Goal: Task Accomplishment & Management: Complete application form

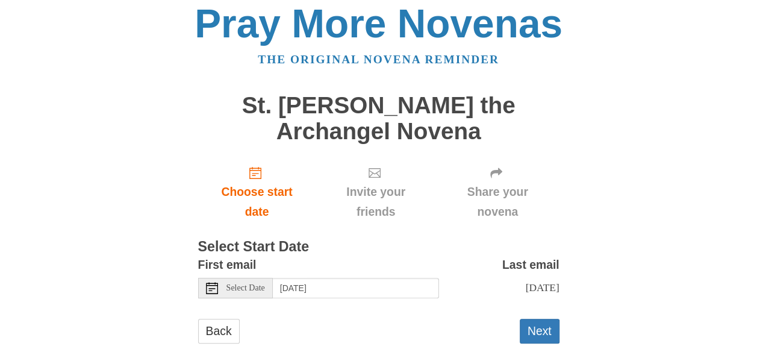
scroll to position [28, 0]
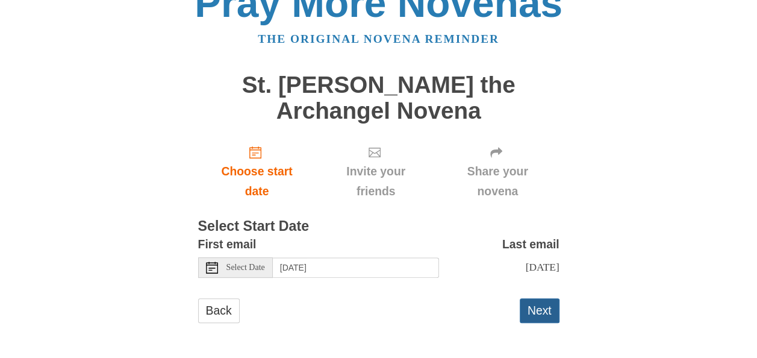
click at [544, 305] on button "Next" at bounding box center [539, 310] width 40 height 25
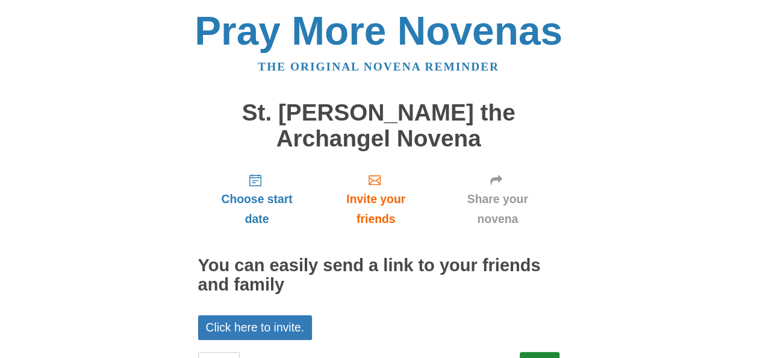
scroll to position [52, 0]
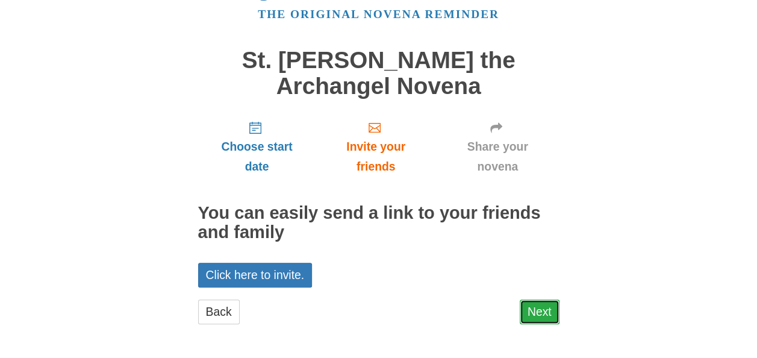
drag, startPoint x: 0, startPoint y: 0, endPoint x: 544, endPoint y: 305, distance: 623.8
click at [544, 305] on link "Next" at bounding box center [539, 311] width 40 height 25
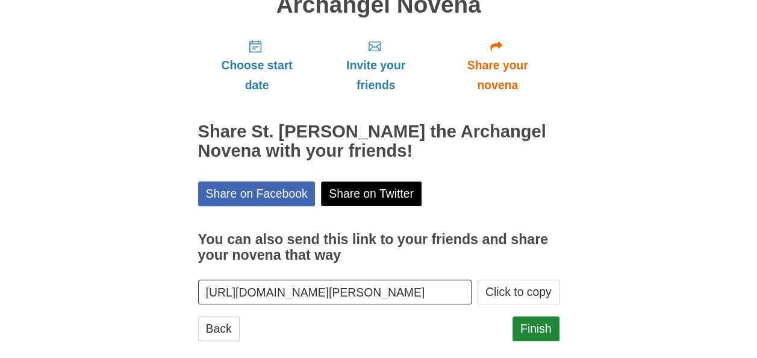
scroll to position [150, 0]
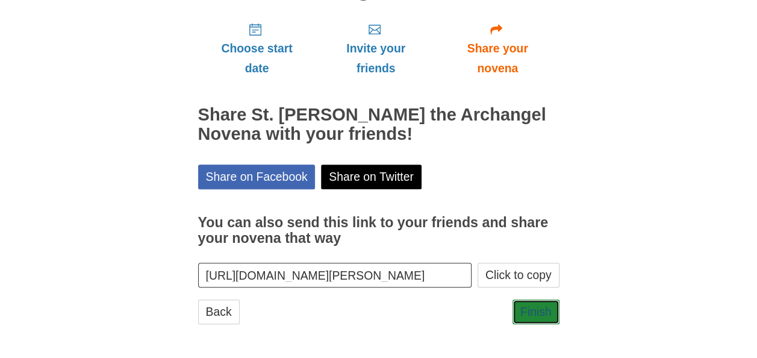
click at [544, 305] on link "Finish" at bounding box center [535, 311] width 47 height 25
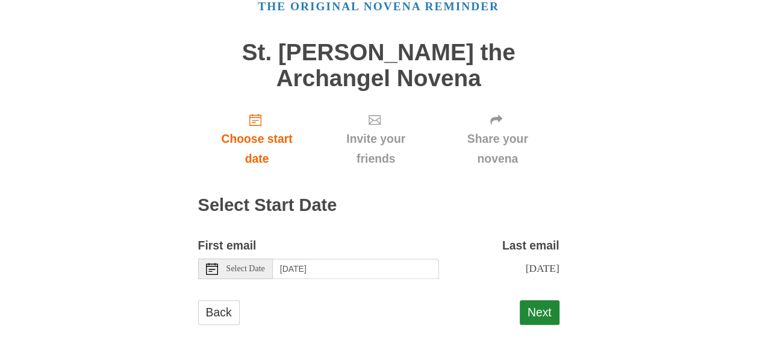
scroll to position [61, 0]
